Goal: Complete application form

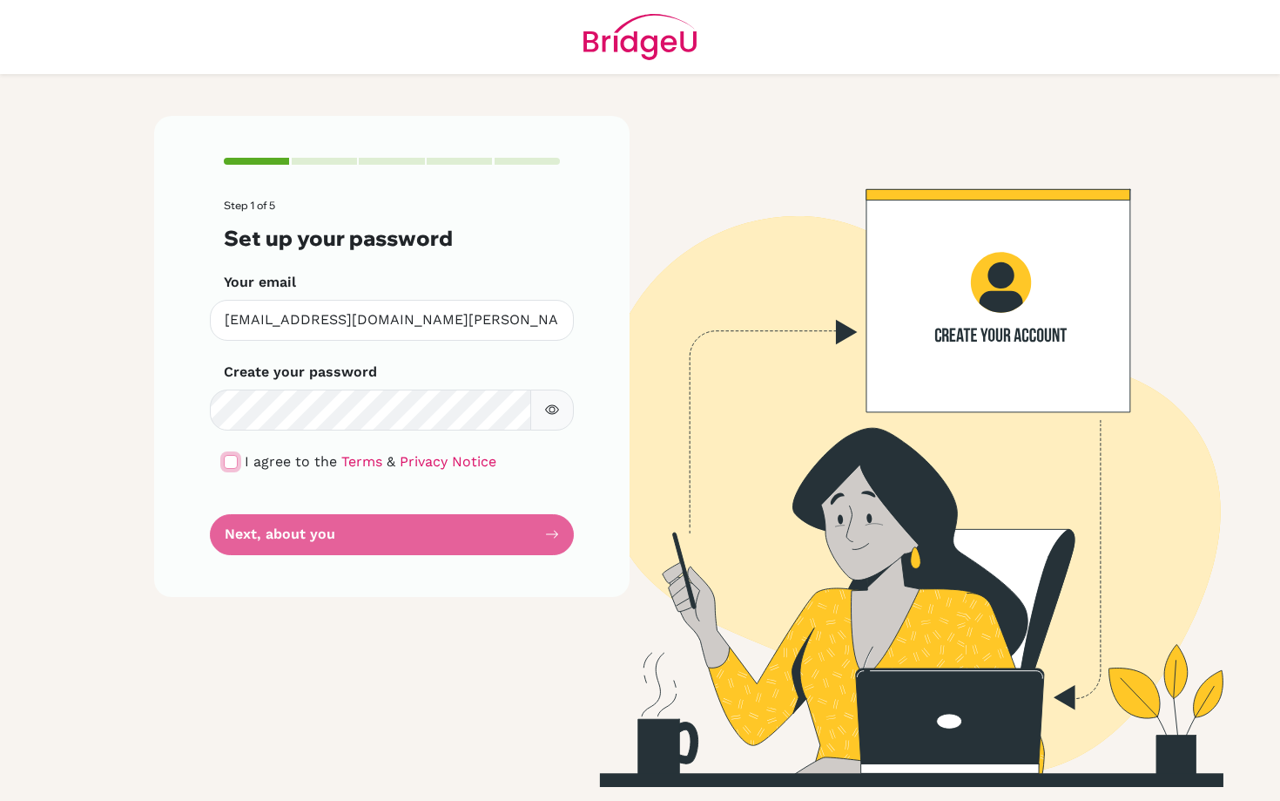
click at [236, 461] on input "checkbox" at bounding box center [231, 462] width 14 height 14
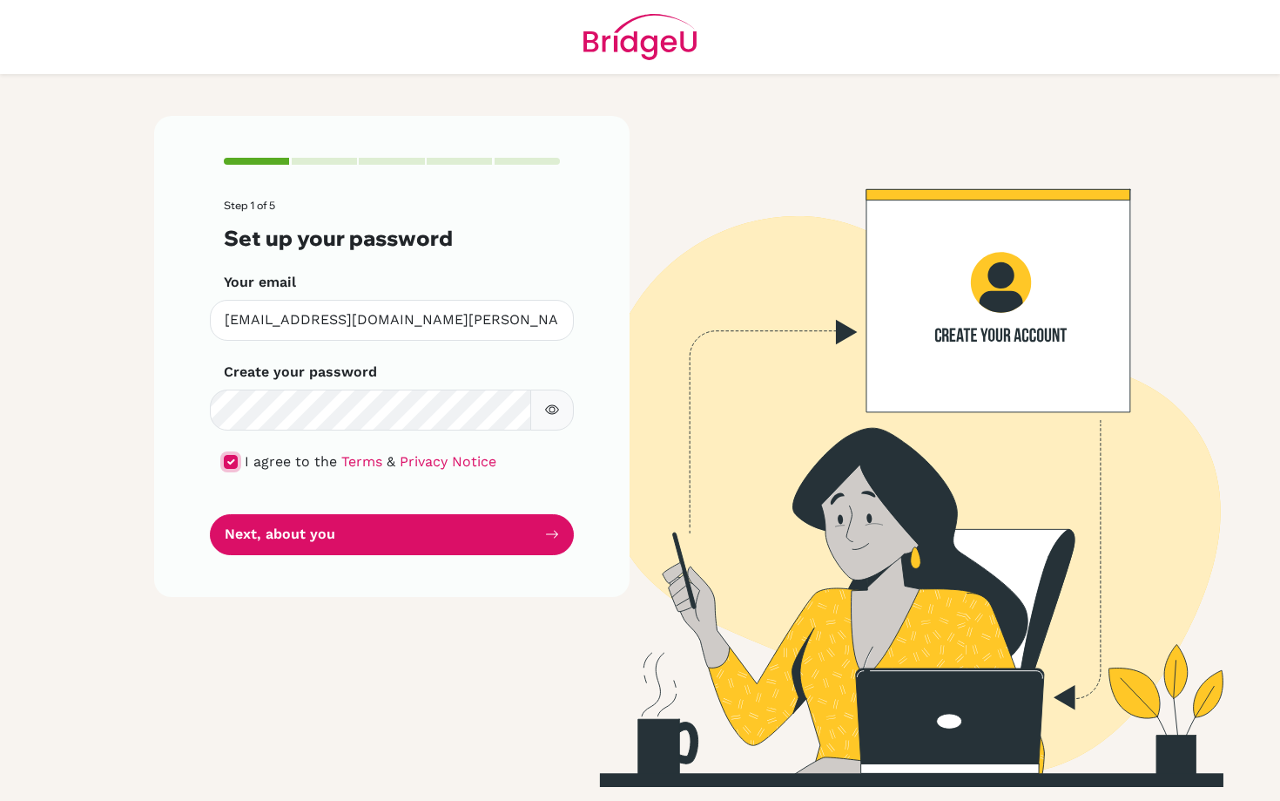
click at [229, 461] on input "checkbox" at bounding box center [231, 462] width 14 height 14
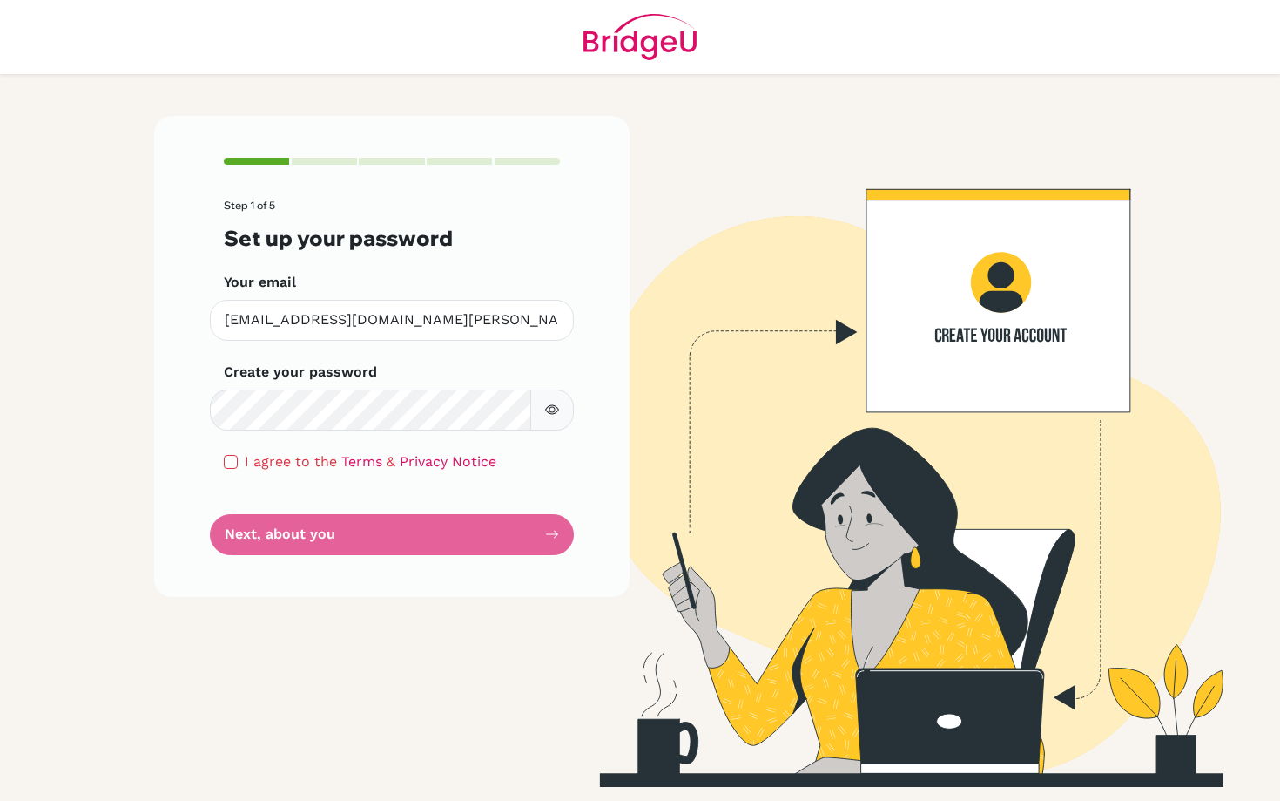
click at [551, 405] on icon "button" at bounding box center [552, 410] width 14 height 10
click at [551, 405] on icon "button" at bounding box center [555, 409] width 10 height 8
click at [342, 535] on form "Step 1 of 5 Set up your password Your email [EMAIL_ADDRESS][DOMAIN_NAME][PERSON…" at bounding box center [392, 376] width 336 height 355
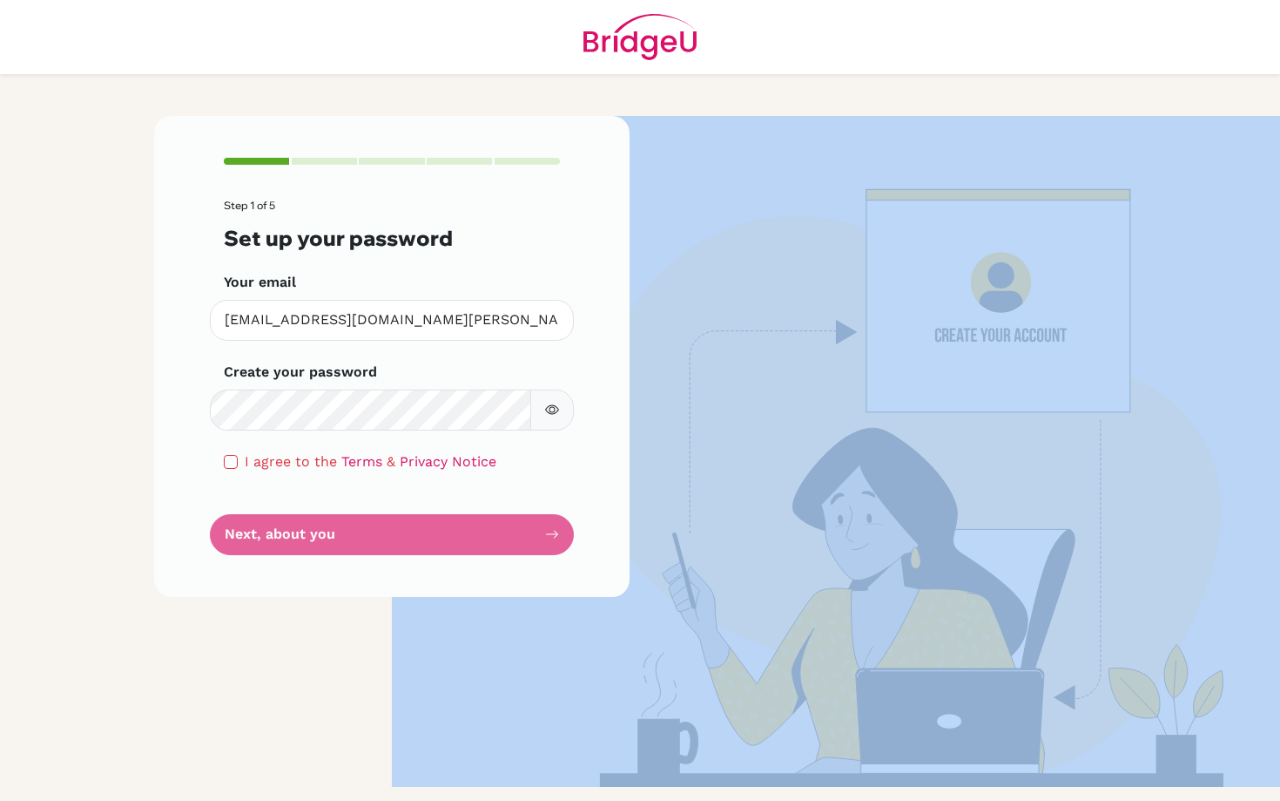
click at [342, 535] on form "Step 1 of 5 Set up your password Your email [EMAIL_ADDRESS][DOMAIN_NAME][PERSON…" at bounding box center [392, 376] width 336 height 355
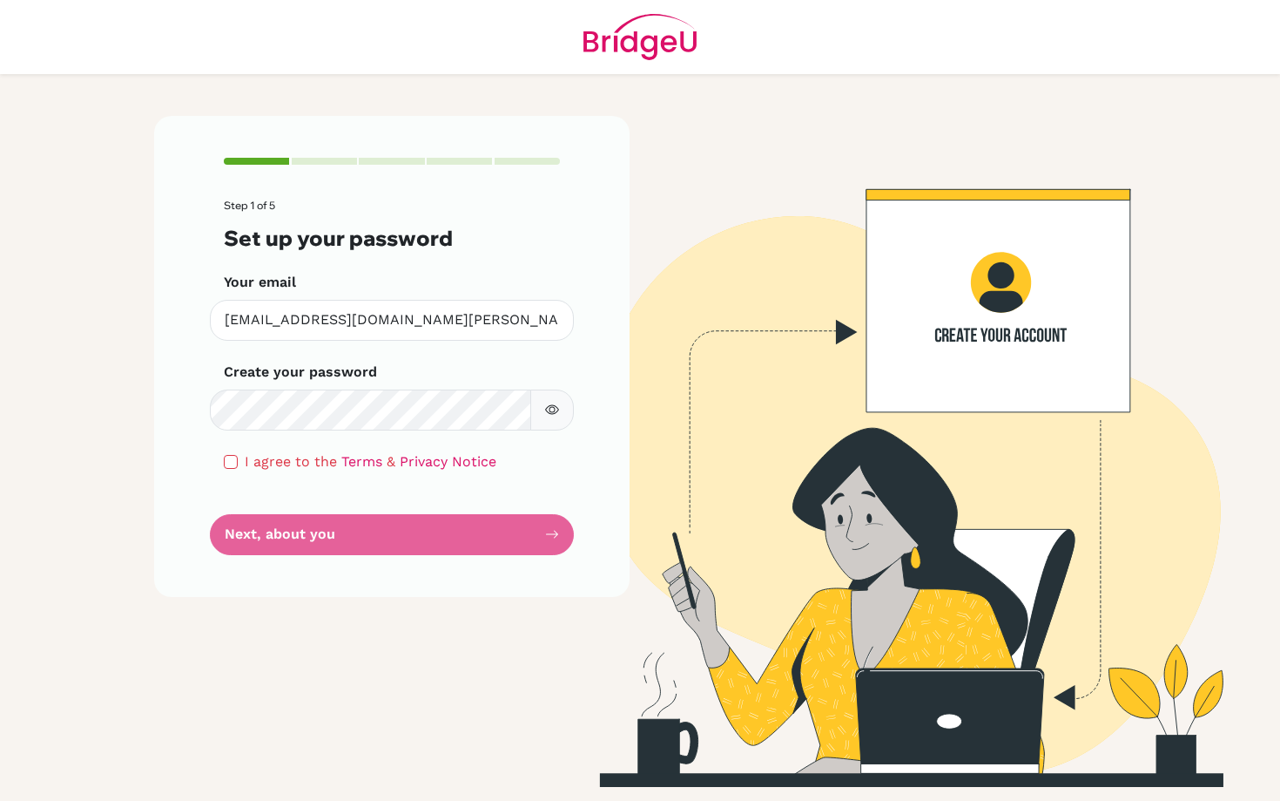
click at [342, 535] on form "Step 1 of 5 Set up your password Your email [EMAIL_ADDRESS][DOMAIN_NAME][PERSON…" at bounding box center [392, 376] width 336 height 355
click at [319, 538] on form "Step 1 of 5 Set up your password Your email [EMAIL_ADDRESS][DOMAIN_NAME][PERSON…" at bounding box center [392, 376] width 336 height 355
click at [254, 537] on form "Step 1 of 5 Set up your password Your email [EMAIL_ADDRESS][DOMAIN_NAME][PERSON…" at bounding box center [392, 376] width 336 height 355
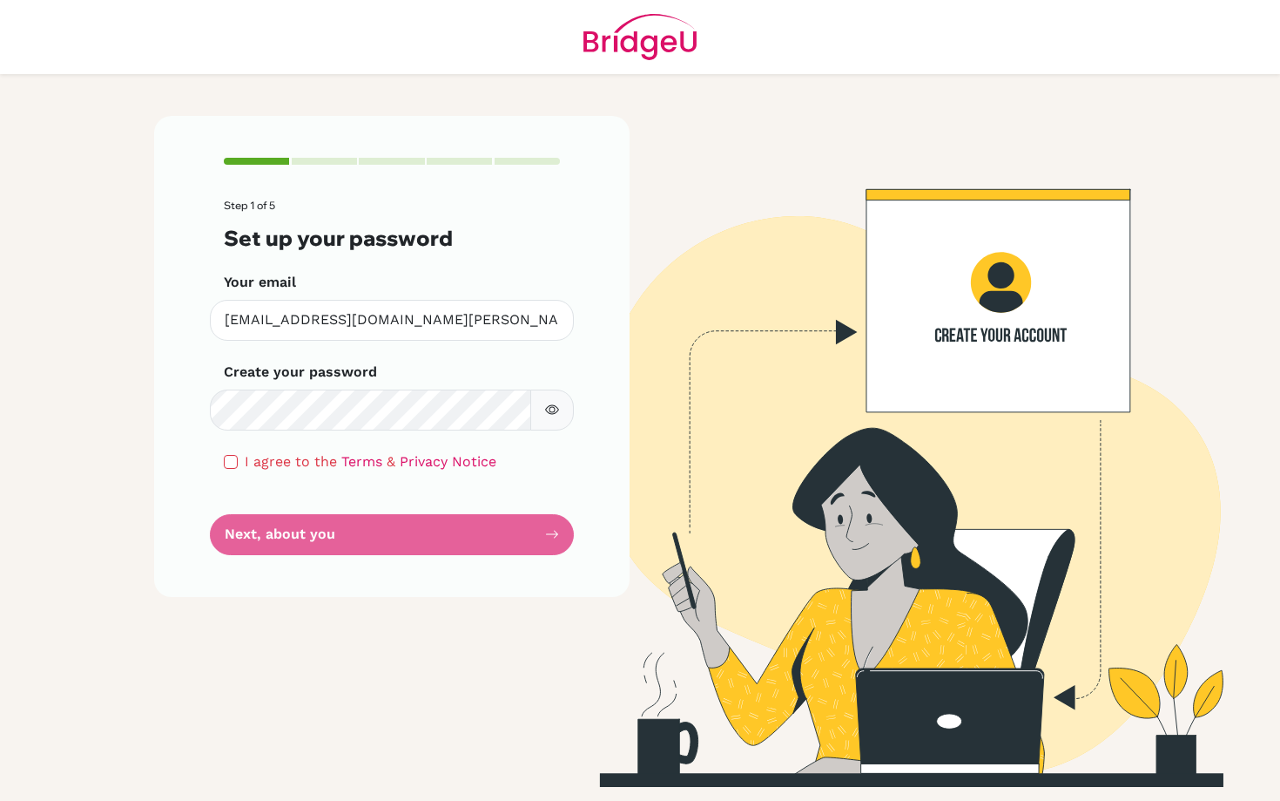
click at [254, 537] on form "Step 1 of 5 Set up your password Your email [EMAIL_ADDRESS][DOMAIN_NAME][PERSON…" at bounding box center [392, 376] width 336 height 355
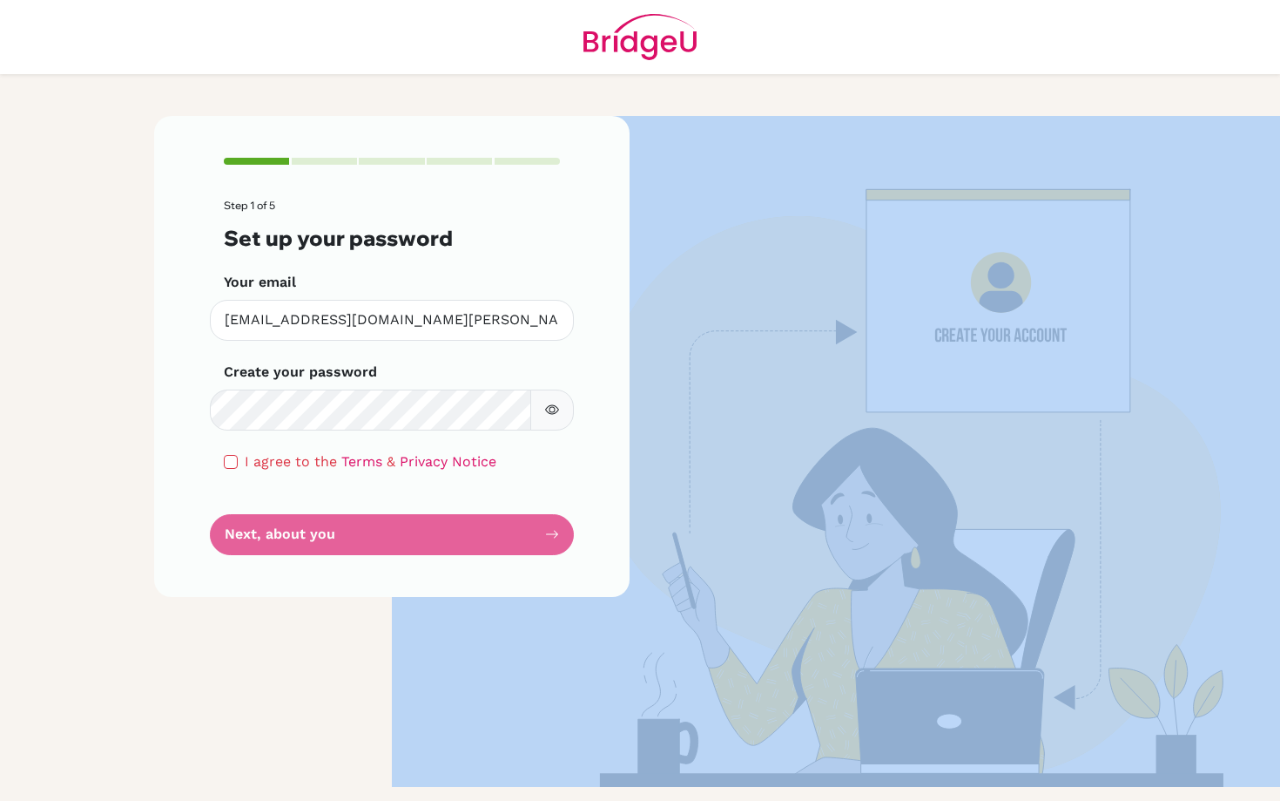
click at [254, 537] on form "Step 1 of 5 Set up your password Your email [EMAIL_ADDRESS][DOMAIN_NAME][PERSON…" at bounding box center [392, 376] width 336 height 355
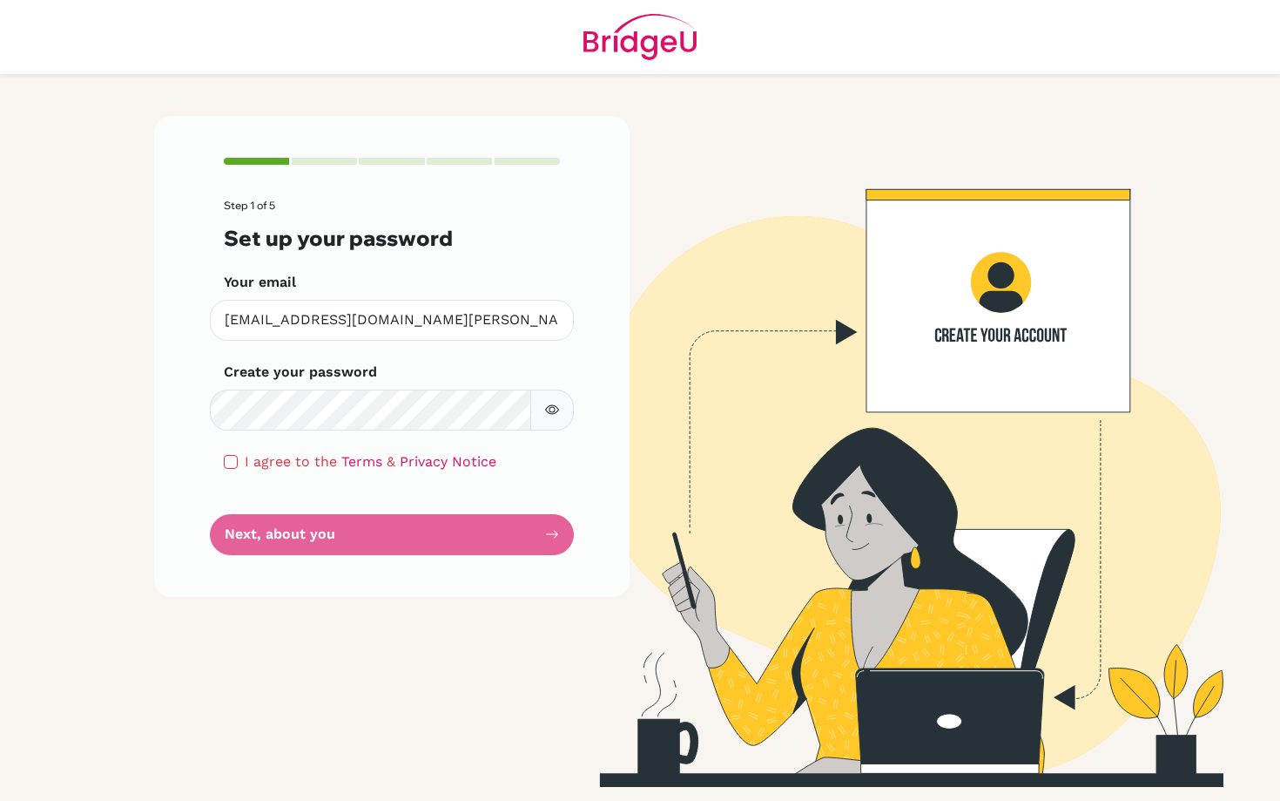
click at [254, 537] on form "Step 1 of 5 Set up your password Your email [EMAIL_ADDRESS][DOMAIN_NAME][PERSON…" at bounding box center [392, 376] width 336 height 355
click at [230, 455] on input "checkbox" at bounding box center [231, 462] width 14 height 14
checkbox input "true"
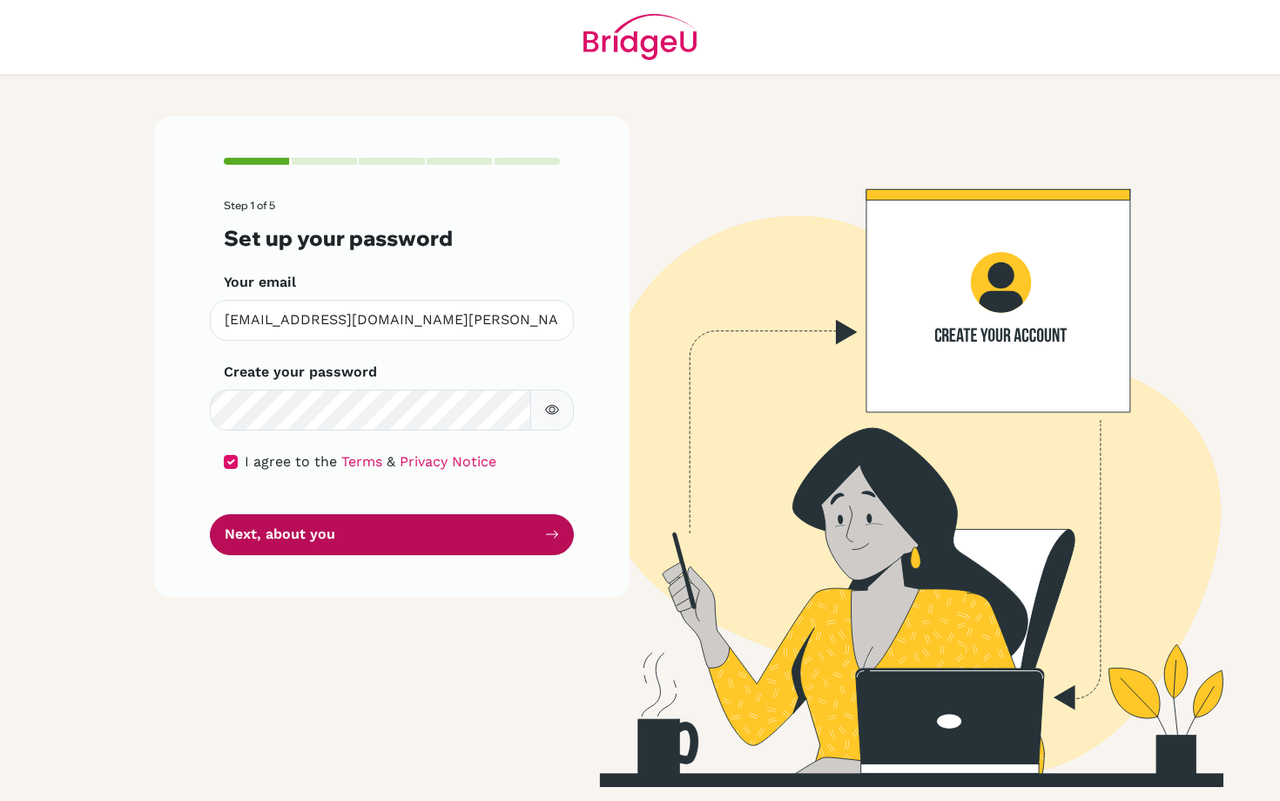
click at [247, 530] on button "Next, about you" at bounding box center [392, 534] width 364 height 41
